Goal: Task Accomplishment & Management: Manage account settings

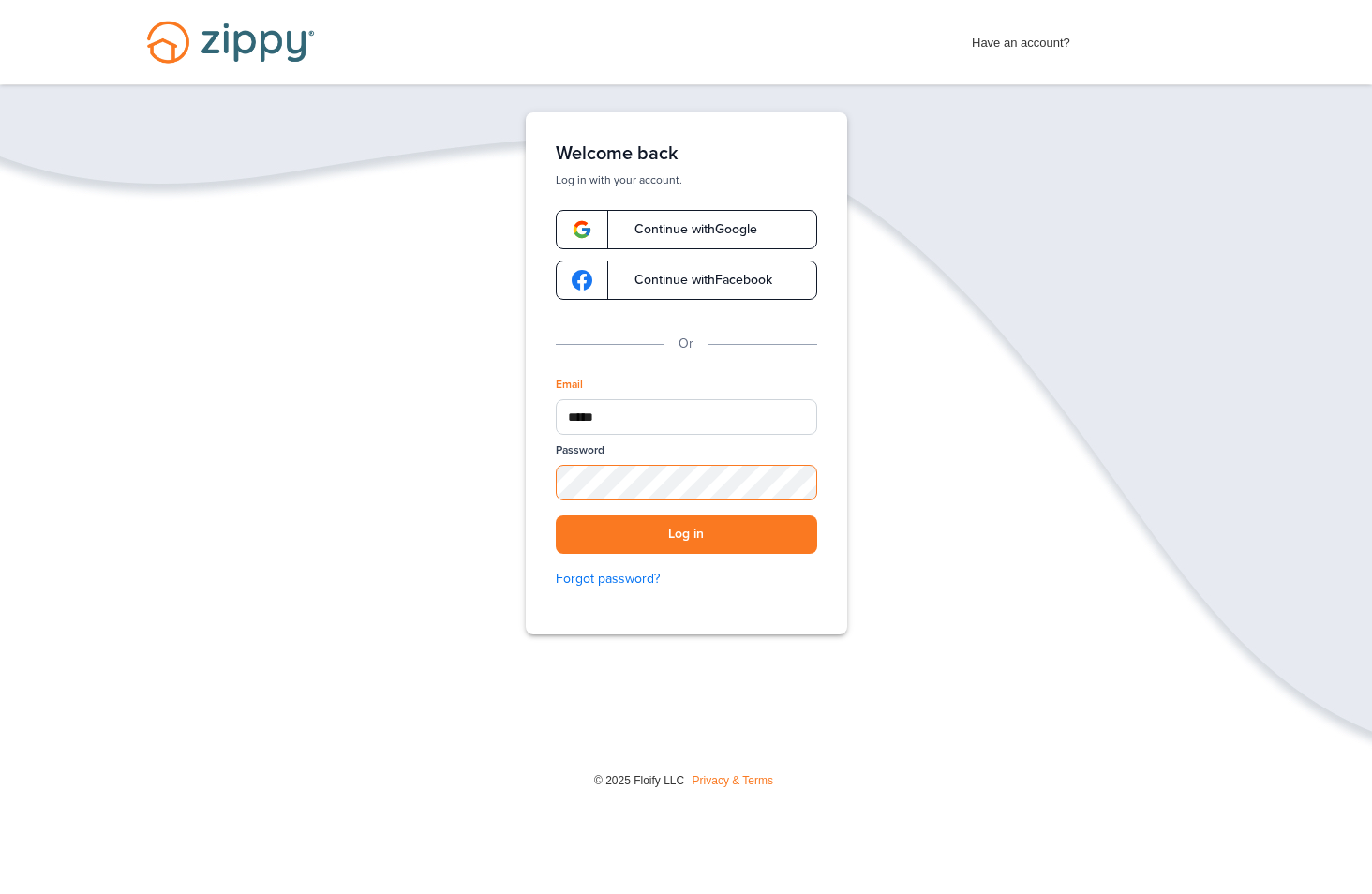
click at [686, 534] on button "Log in" at bounding box center [686, 535] width 261 height 39
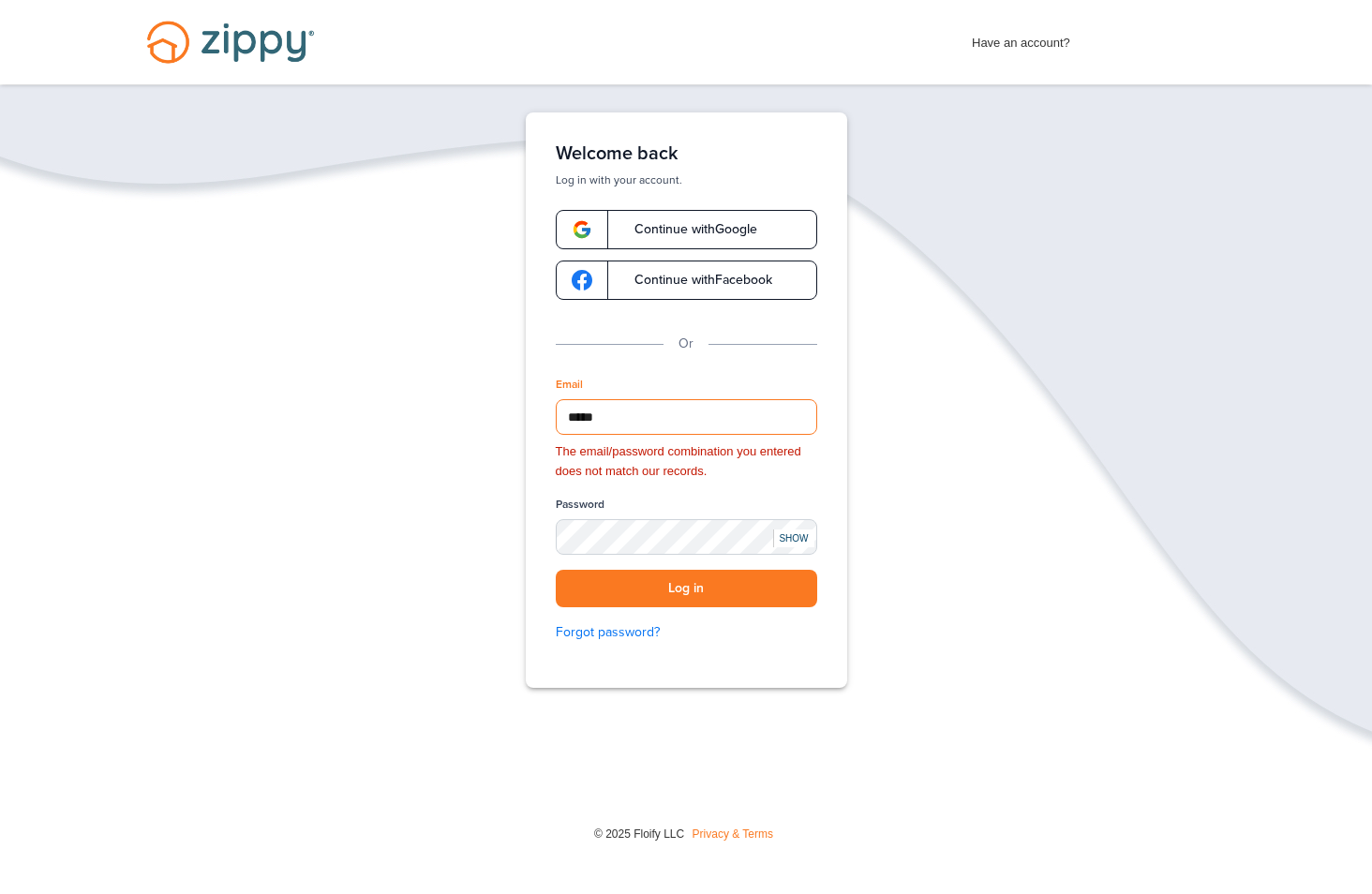
drag, startPoint x: 631, startPoint y: 415, endPoint x: 495, endPoint y: 396, distance: 137.3
click at [495, 396] on div "Verify your Email We just resent an email with a link to set your password to .…" at bounding box center [686, 459] width 1372 height 692
type input "**********"
click at [672, 590] on button "Log in" at bounding box center [686, 589] width 261 height 39
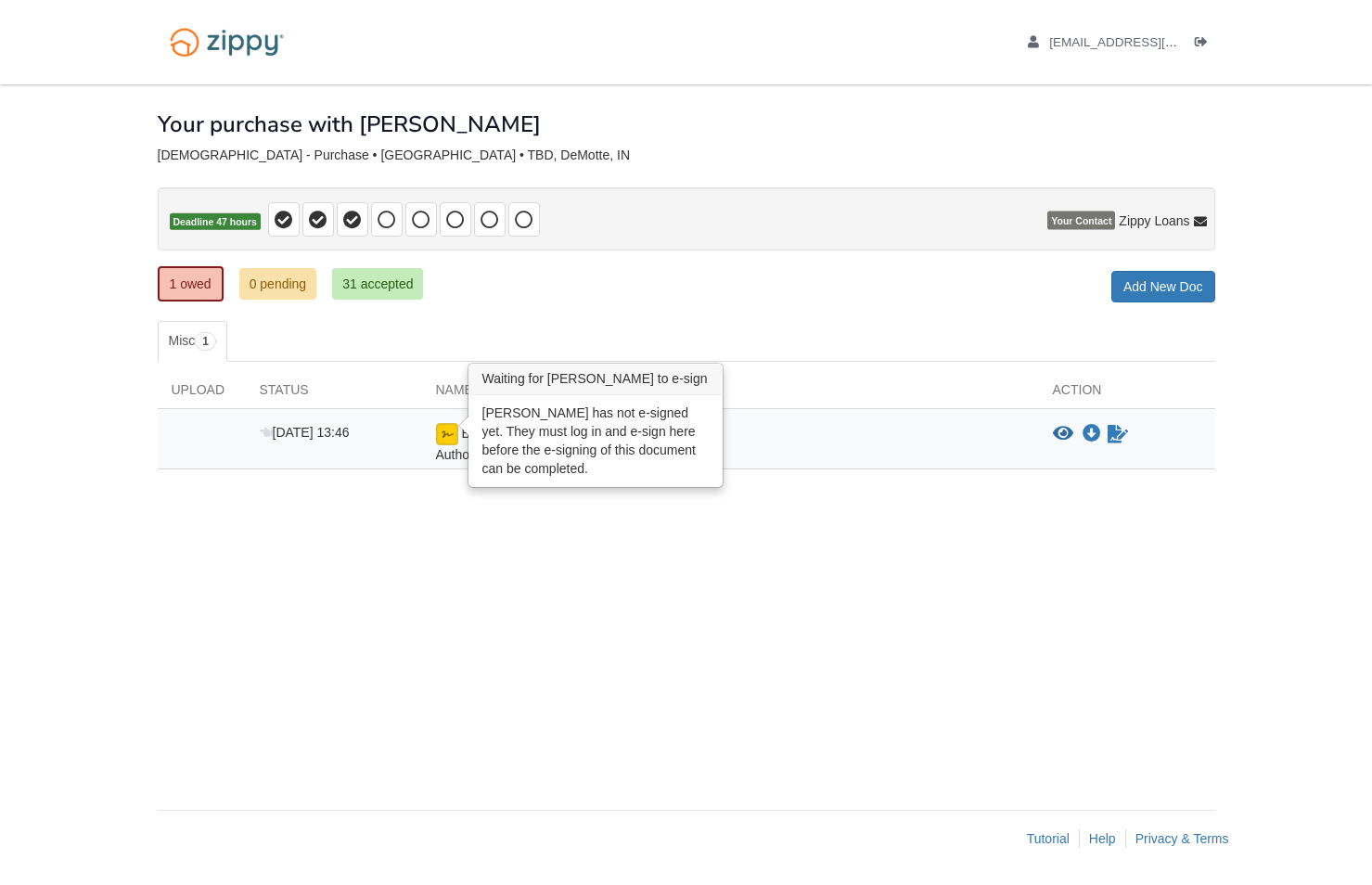
click at [450, 435] on img at bounding box center [446, 434] width 22 height 22
